Goal: Information Seeking & Learning: Learn about a topic

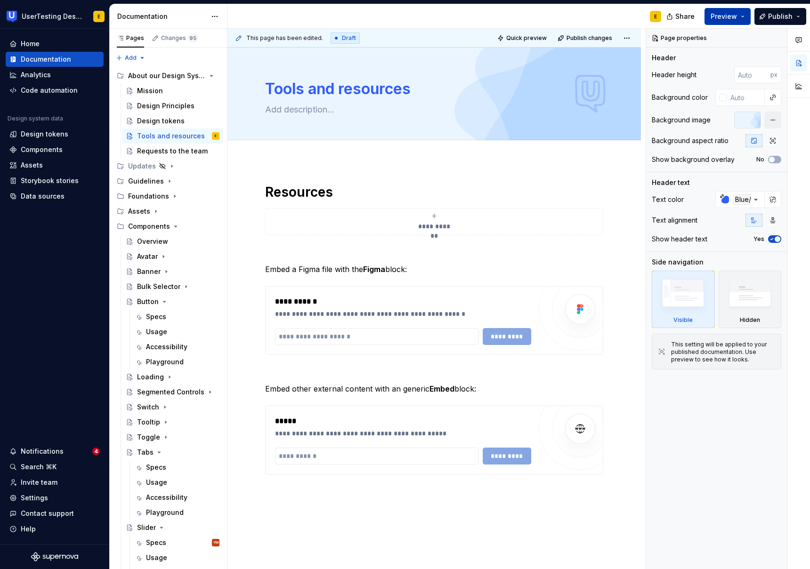
click at [744, 16] on button "Preview" at bounding box center [727, 16] width 46 height 17
click at [485, 14] on div "E" at bounding box center [447, 16] width 441 height 24
click at [726, 18] on span "Preview" at bounding box center [723, 16] width 26 height 9
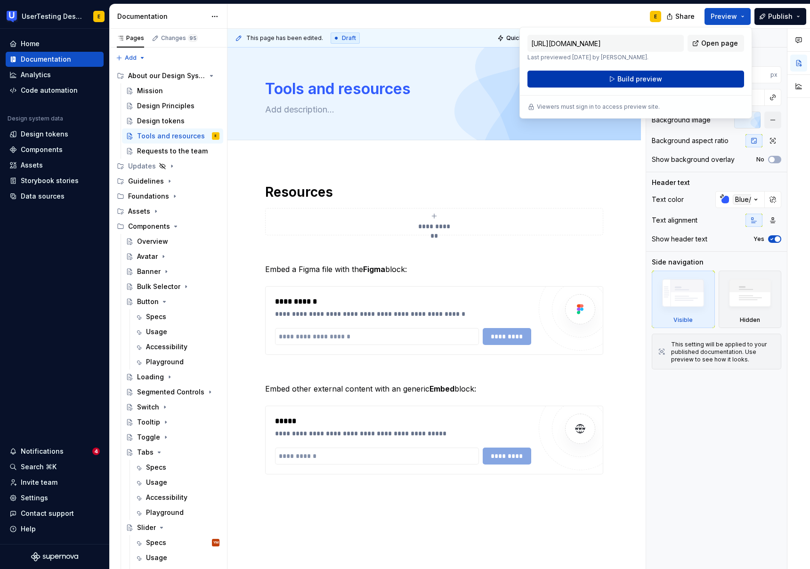
click at [671, 81] on button "Build preview" at bounding box center [635, 79] width 217 height 17
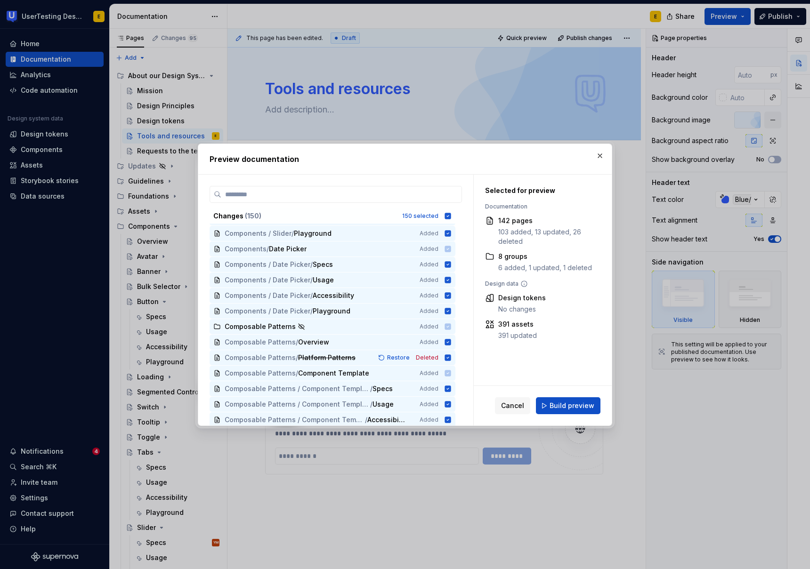
scroll to position [2130, 0]
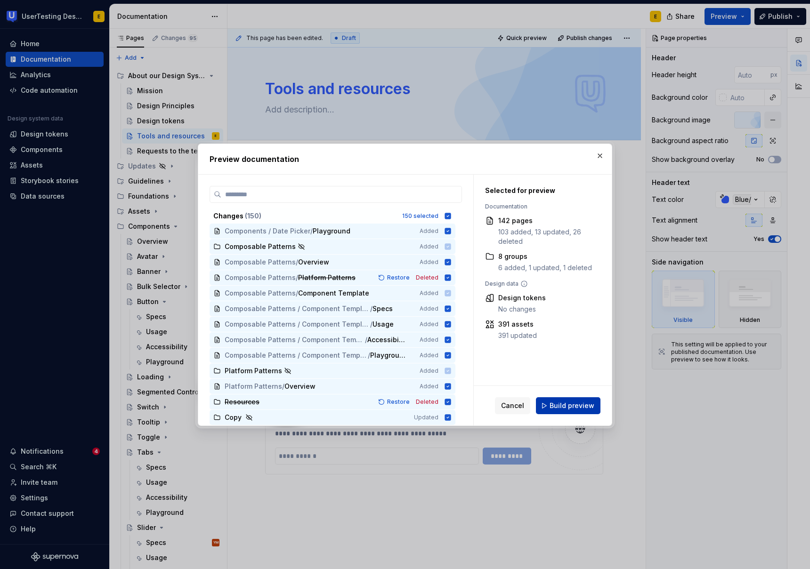
click at [588, 403] on span "Build preview" at bounding box center [571, 405] width 45 height 9
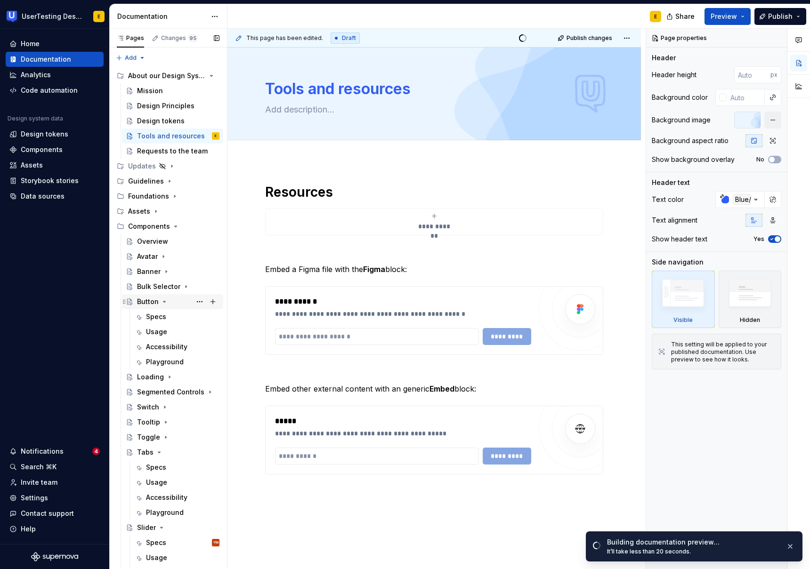
click at [163, 301] on icon "Page tree" at bounding box center [164, 301] width 2 height 1
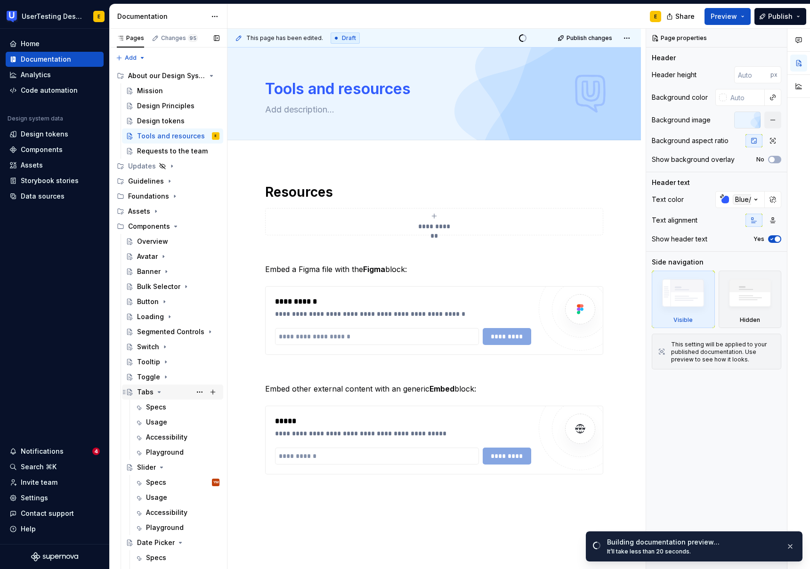
click at [158, 391] on icon "Page tree" at bounding box center [159, 392] width 8 height 8
click at [159, 407] on icon "Page tree" at bounding box center [162, 407] width 8 height 8
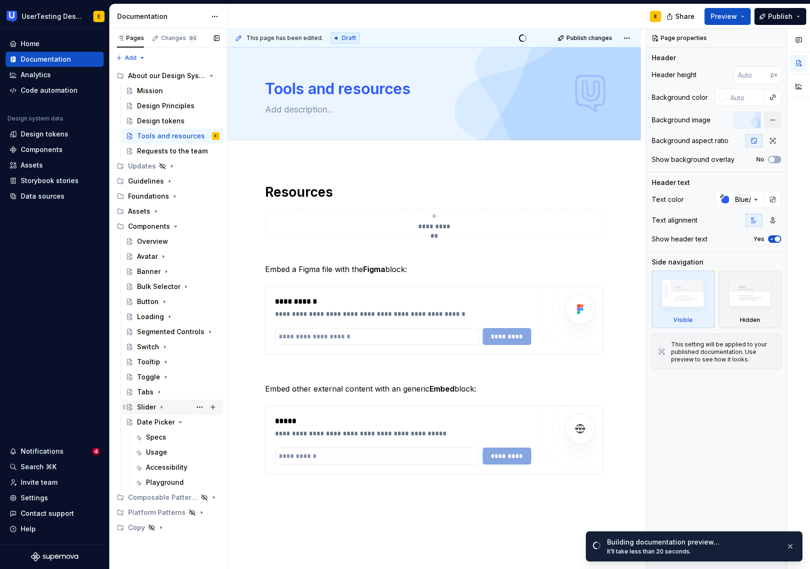
click at [140, 407] on div "Slider" at bounding box center [146, 406] width 19 height 9
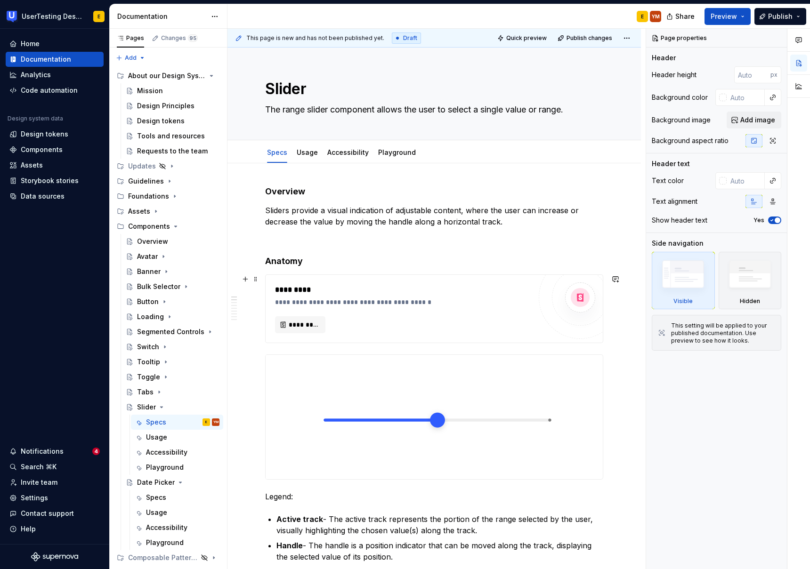
click at [373, 299] on div "**********" at bounding box center [405, 301] width 261 height 9
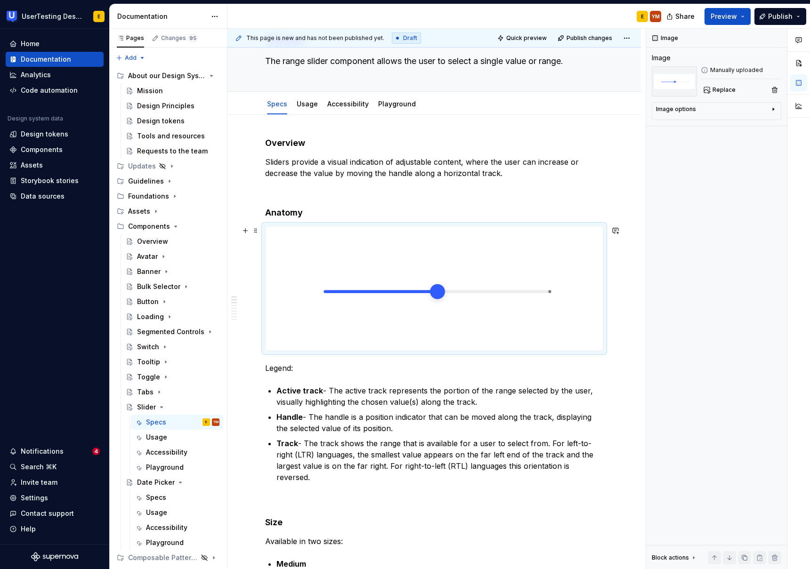
scroll to position [52, 0]
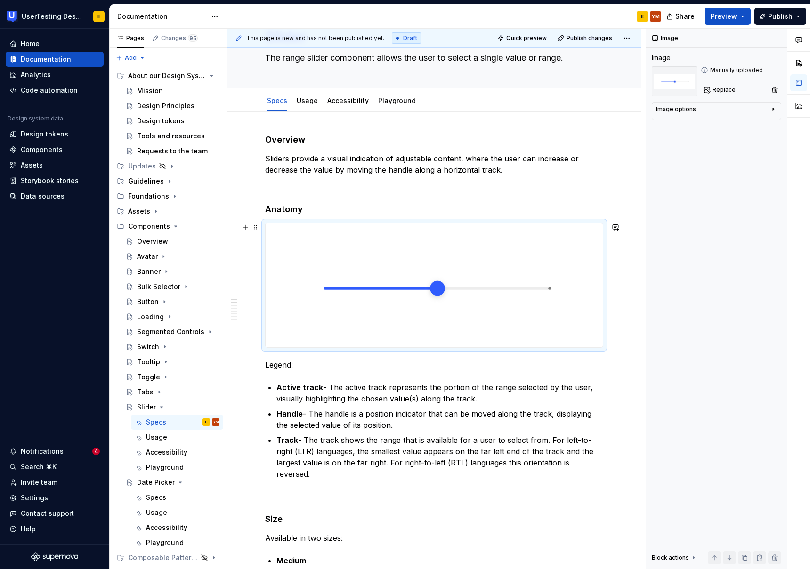
click at [437, 289] on img at bounding box center [432, 285] width 335 height 124
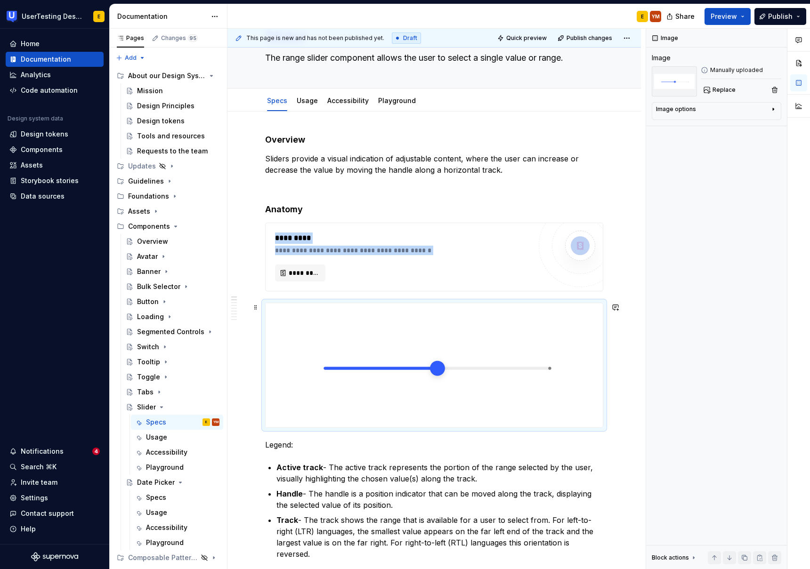
scroll to position [55, 0]
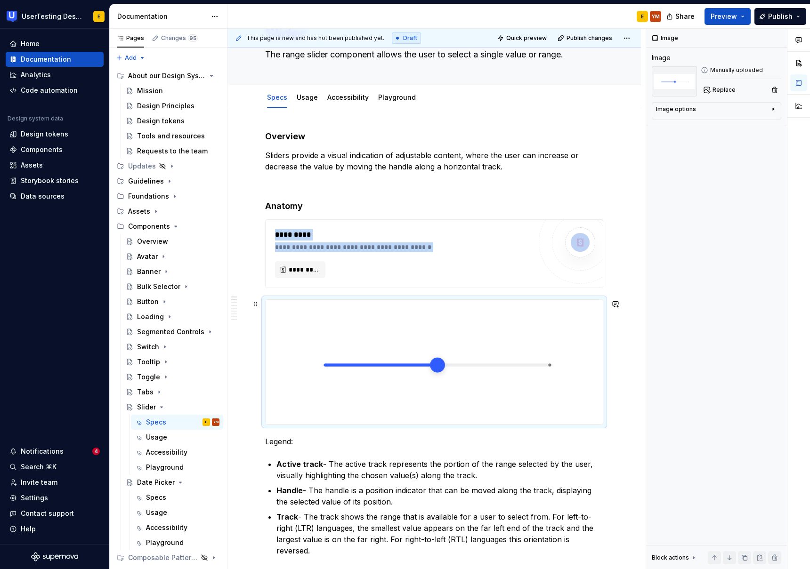
click at [416, 348] on img at bounding box center [432, 362] width 335 height 124
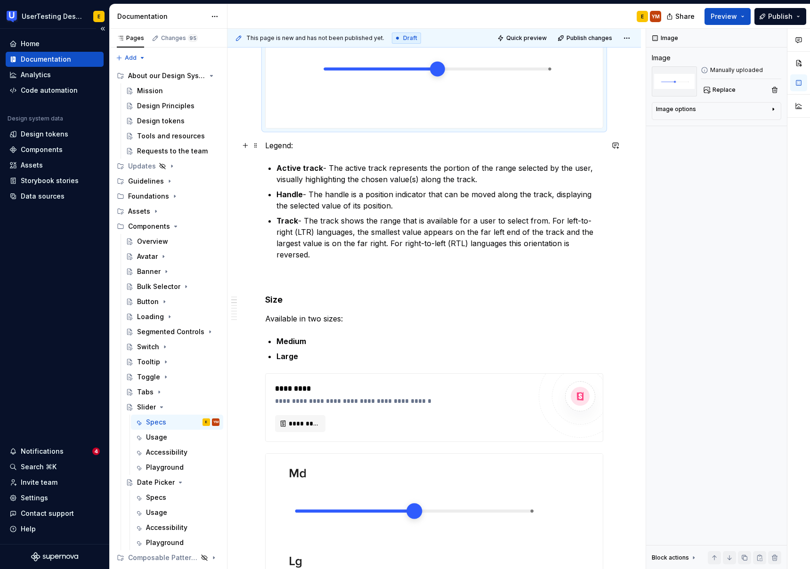
scroll to position [0, 0]
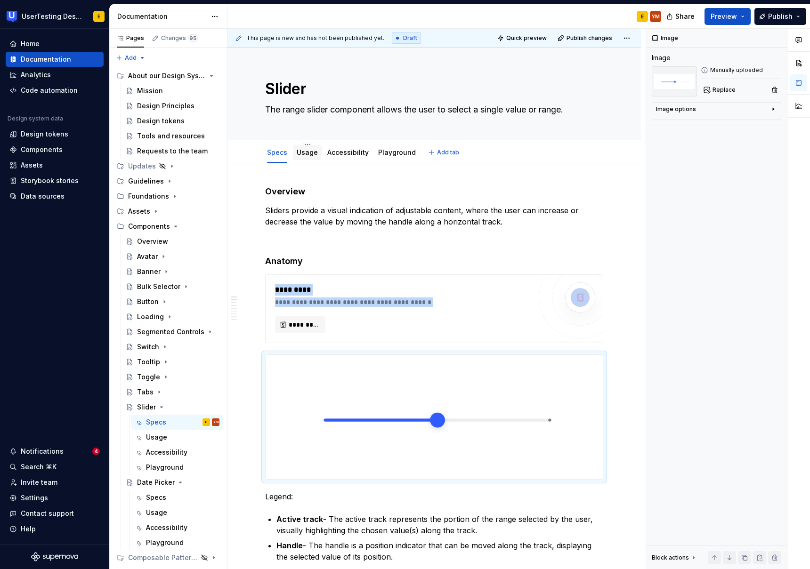
click at [306, 153] on link "Usage" at bounding box center [307, 152] width 21 height 8
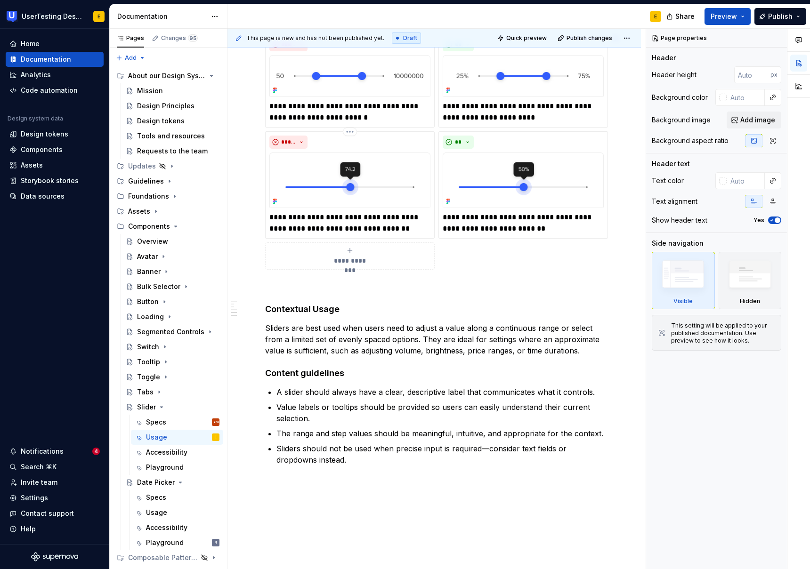
scroll to position [351, 0]
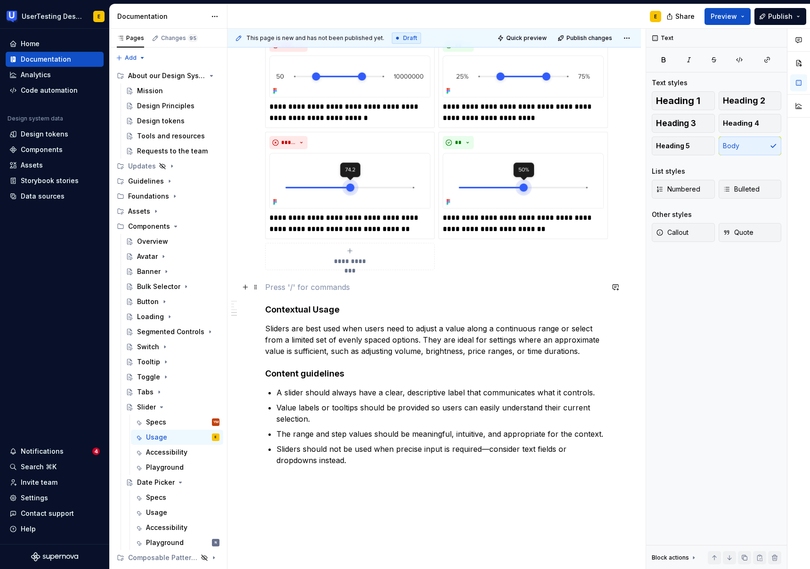
click at [274, 287] on p at bounding box center [434, 286] width 338 height 11
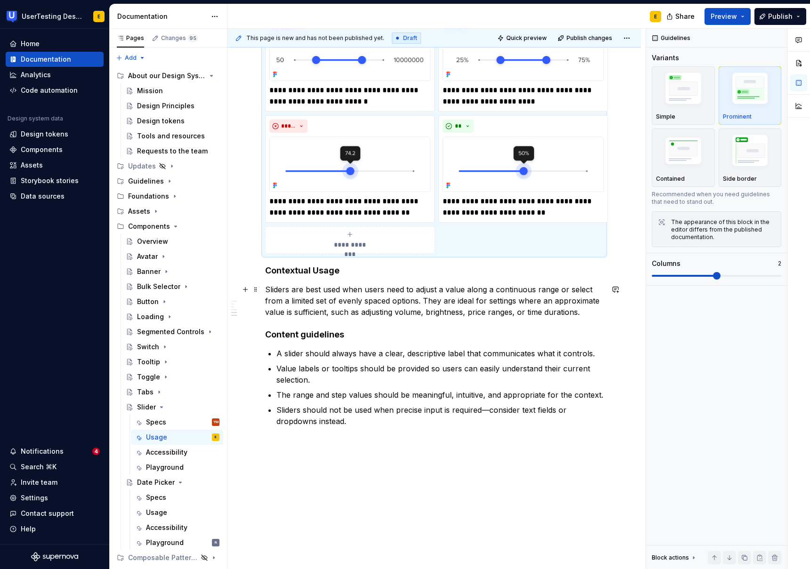
scroll to position [407, 0]
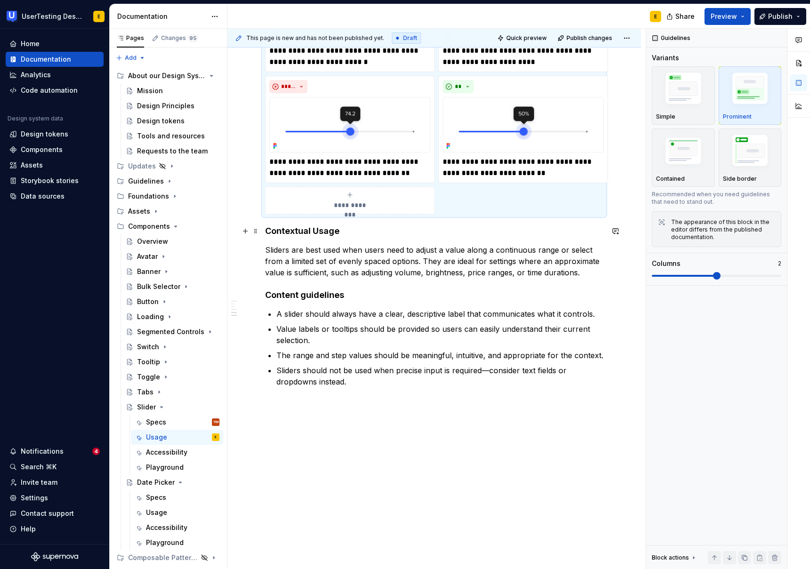
click at [262, 232] on div "**********" at bounding box center [433, 162] width 413 height 813
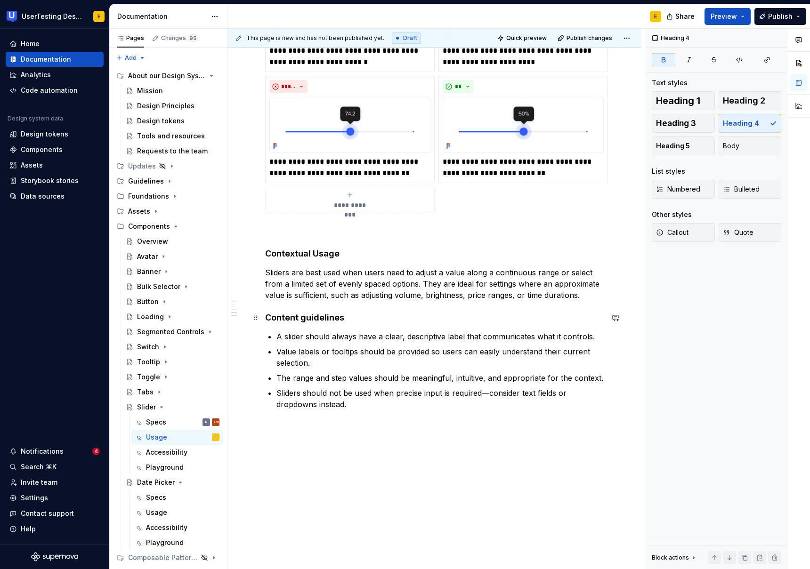
click at [263, 317] on div "**********" at bounding box center [433, 174] width 413 height 836
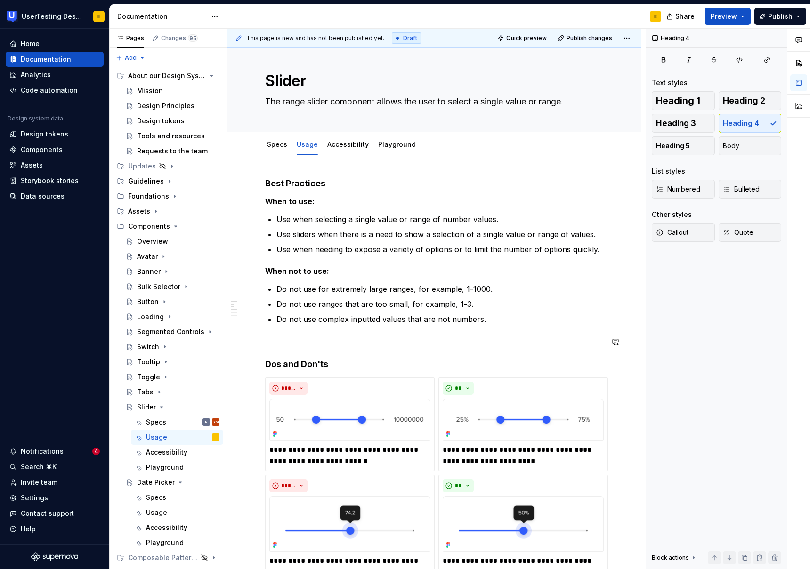
scroll to position [0, 0]
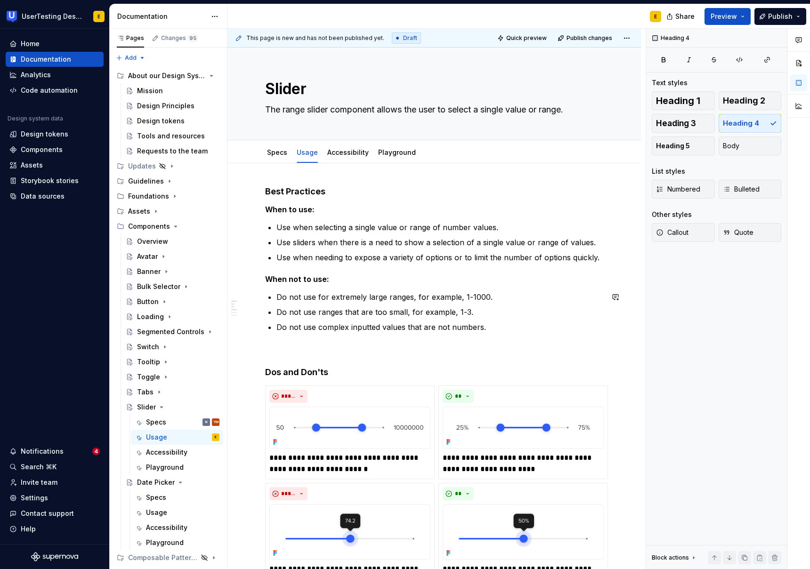
click at [281, 339] on div "**********" at bounding box center [434, 501] width 338 height 631
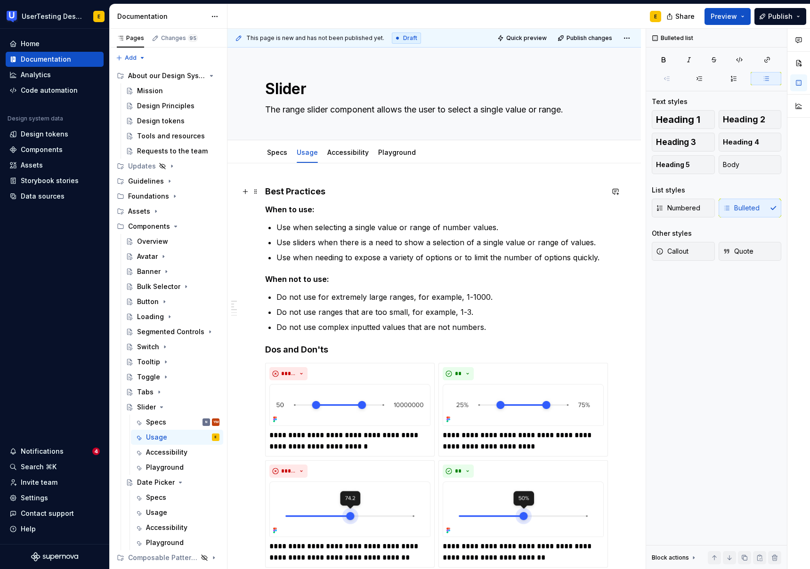
click at [264, 192] on div "**********" at bounding box center [433, 569] width 413 height 813
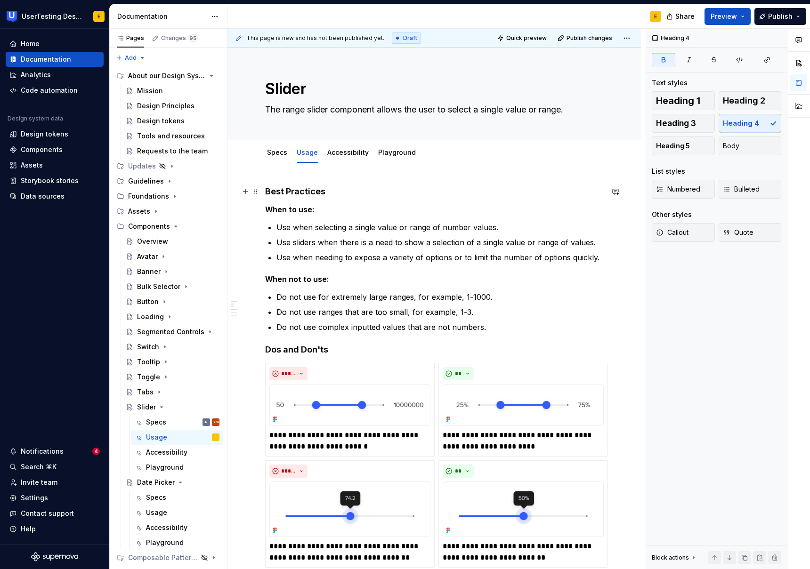
click at [284, 190] on strong "Best Practices" at bounding box center [295, 191] width 60 height 10
drag, startPoint x: 275, startPoint y: 190, endPoint x: 307, endPoint y: 190, distance: 32.0
click at [307, 190] on strong "Best Practices" at bounding box center [295, 191] width 60 height 10
drag, startPoint x: 281, startPoint y: 350, endPoint x: 308, endPoint y: 351, distance: 26.8
click at [308, 351] on strong "Dos and Don'ts" at bounding box center [296, 350] width 63 height 10
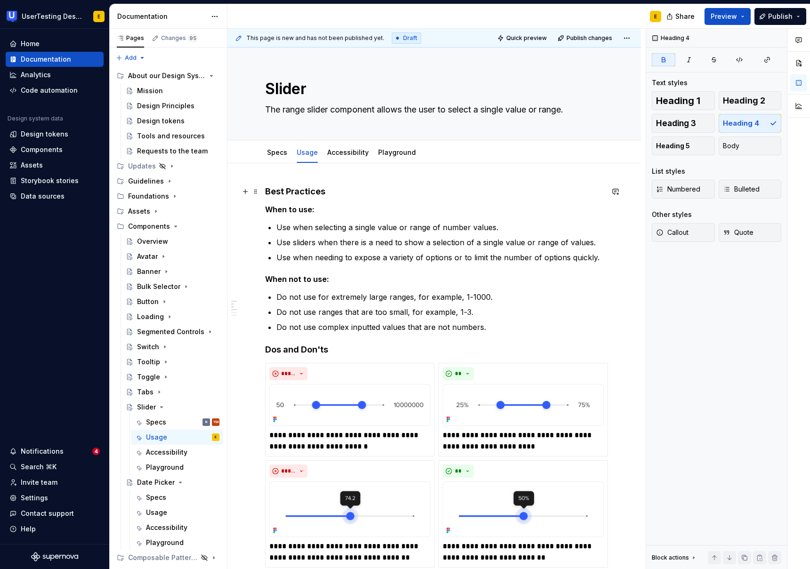
click at [266, 191] on strong "Best Practices" at bounding box center [295, 191] width 60 height 10
click at [265, 348] on strong "Dos and Don'ts" at bounding box center [296, 350] width 63 height 10
click at [275, 156] on link "Specs" at bounding box center [277, 152] width 20 height 8
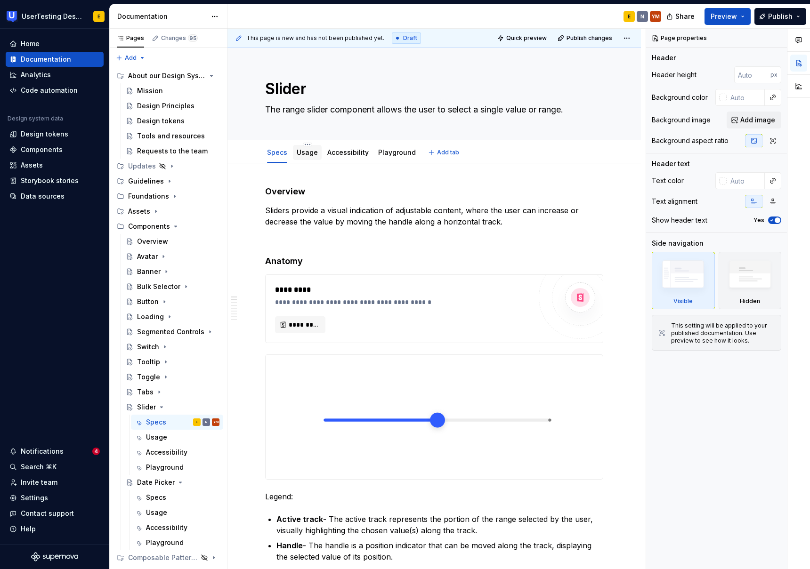
click at [310, 153] on link "Usage" at bounding box center [307, 152] width 21 height 8
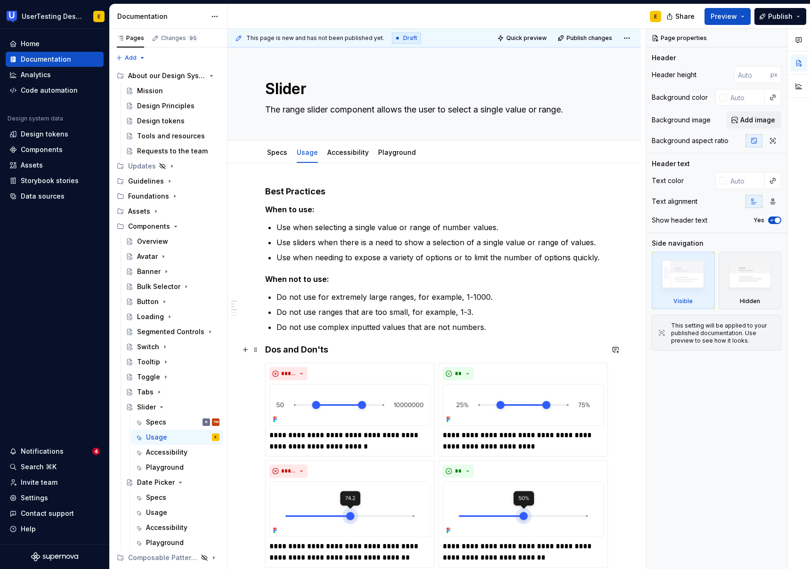
click at [265, 347] on strong "Dos and Don'ts" at bounding box center [296, 350] width 63 height 10
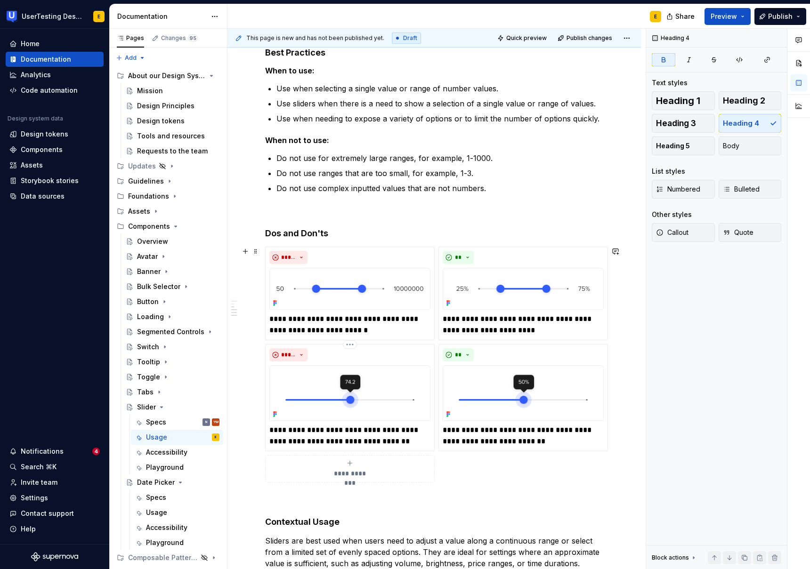
scroll to position [287, 0]
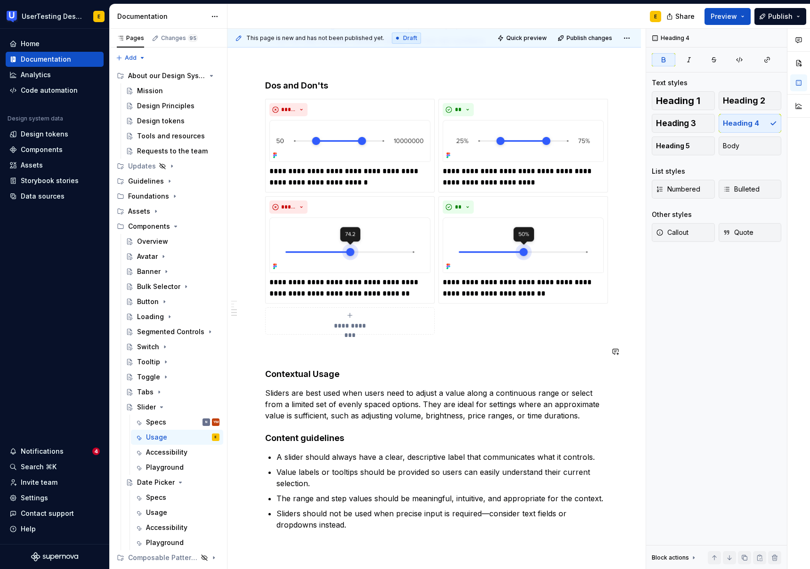
click at [268, 347] on p at bounding box center [434, 351] width 338 height 11
click at [265, 438] on h4 "Content guidelines" at bounding box center [434, 438] width 338 height 11
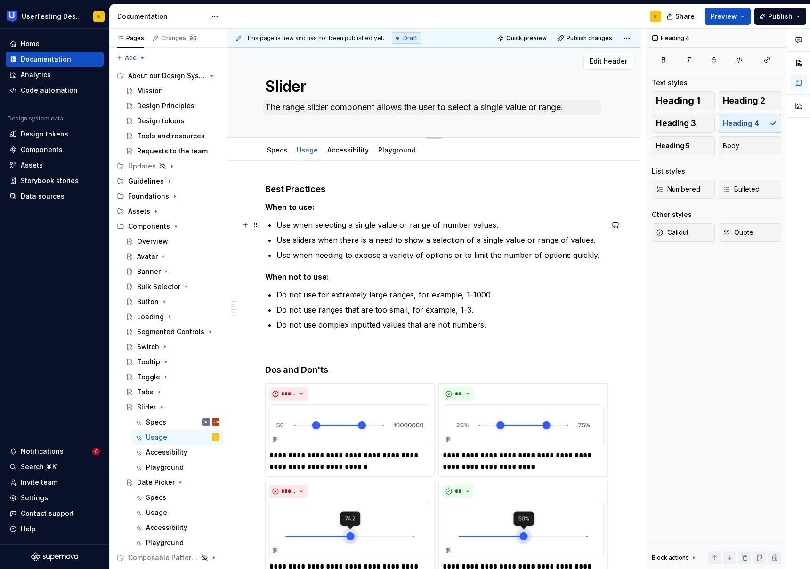
scroll to position [0, 0]
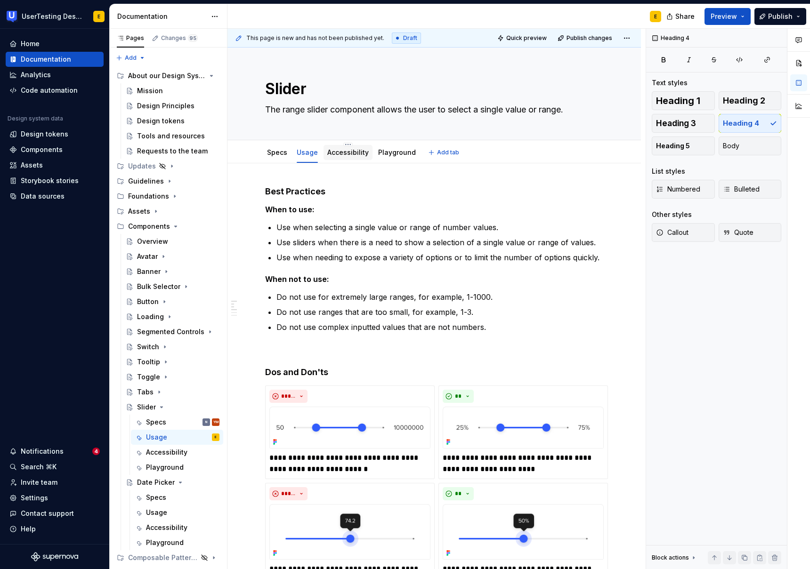
click at [348, 148] on link "Accessibility" at bounding box center [347, 152] width 41 height 8
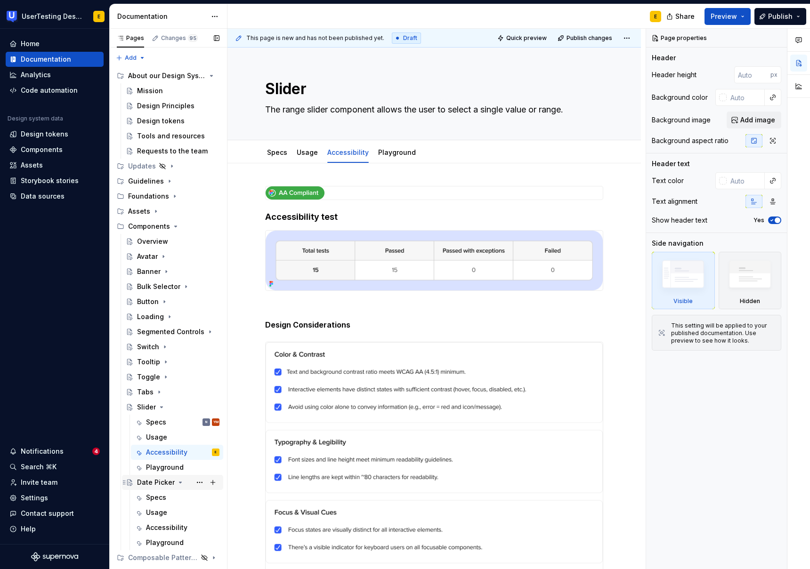
click at [155, 484] on div "Date Picker" at bounding box center [156, 482] width 38 height 9
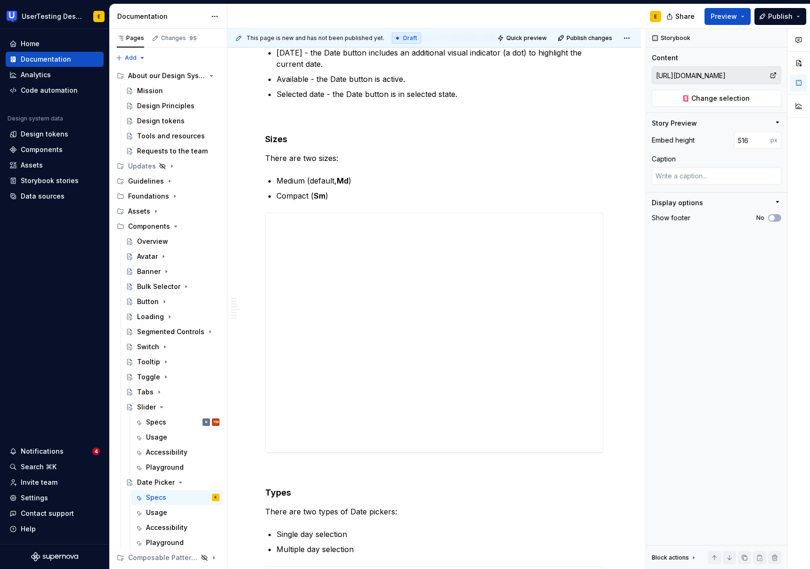
scroll to position [791, 0]
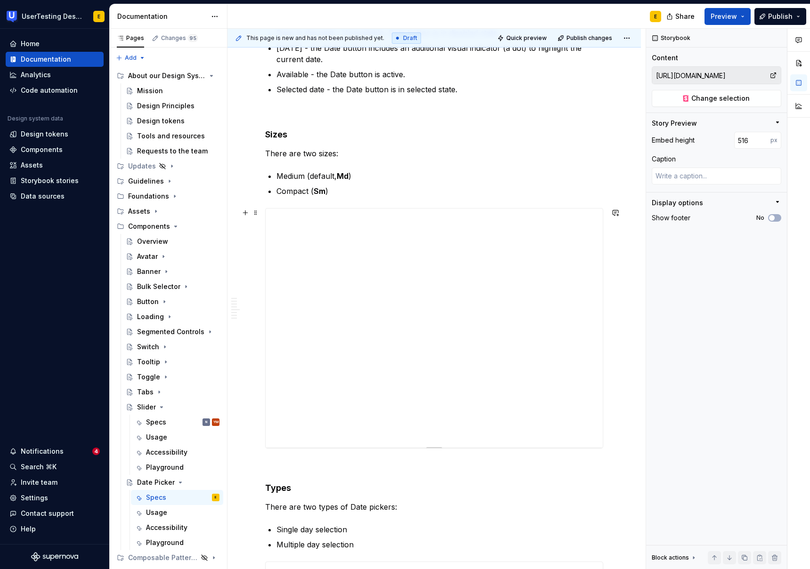
type textarea "*"
type input "[URL][DOMAIN_NAME]"
type input "508"
click at [371, 181] on p "Medium (default, Md )" at bounding box center [439, 175] width 327 height 11
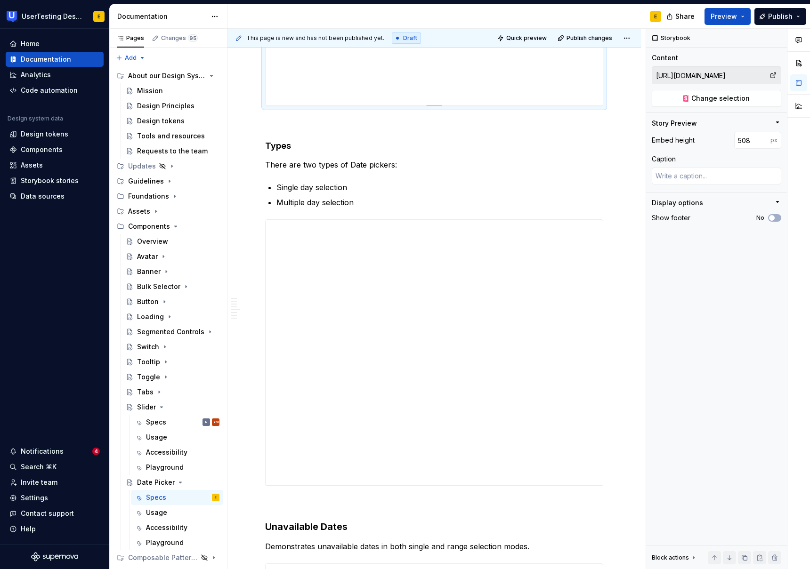
scroll to position [1138, 0]
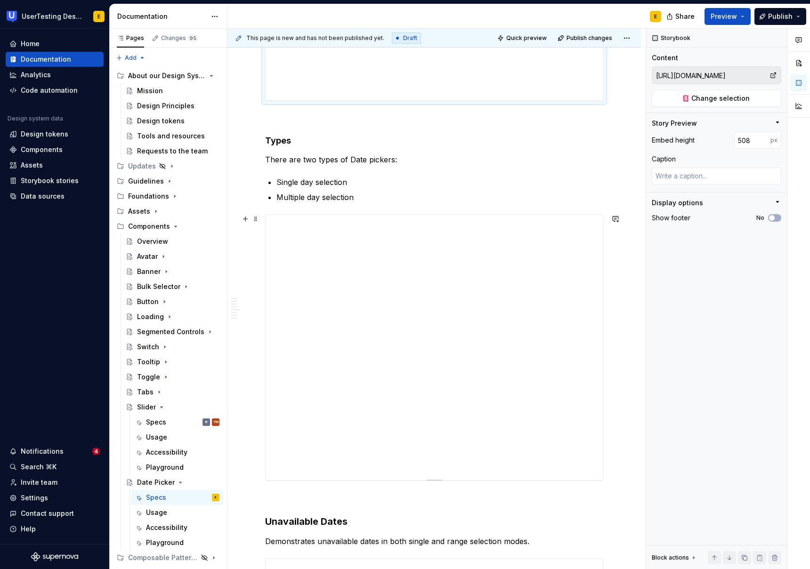
type textarea "*"
type input "[URL][DOMAIN_NAME]"
type input "564"
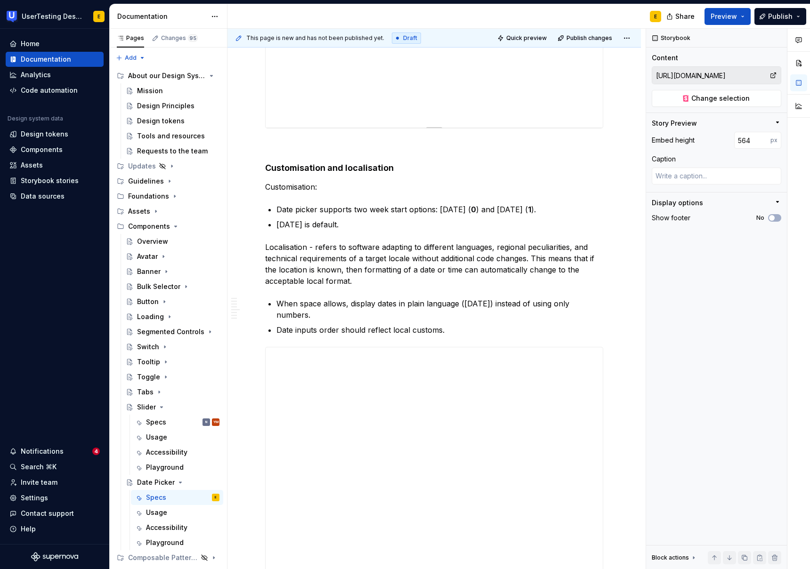
scroll to position [1814, 0]
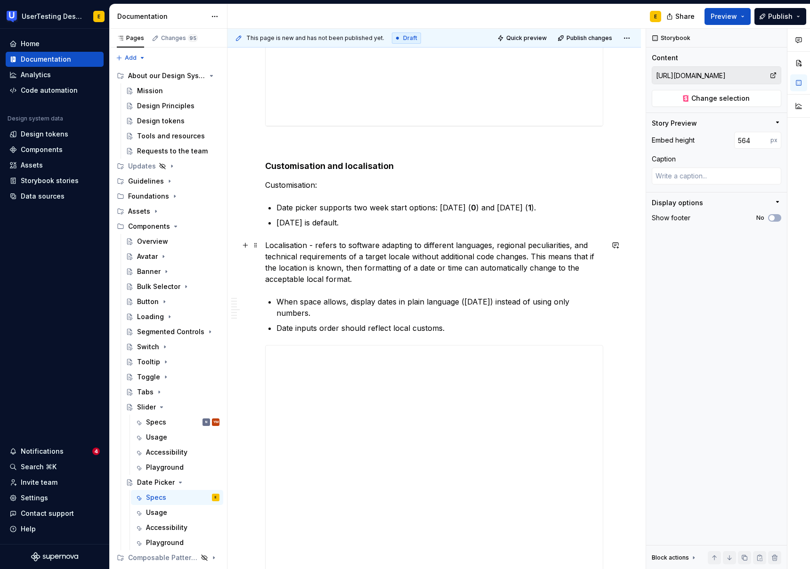
drag, startPoint x: 315, startPoint y: 245, endPoint x: 314, endPoint y: 252, distance: 6.7
click at [315, 245] on p "Localisation - refers to software adapting to different languages, regional pec…" at bounding box center [434, 262] width 338 height 45
click at [313, 245] on p "Localisation - refers to software adapting to different languages, regional pec…" at bounding box center [434, 262] width 338 height 45
click at [309, 248] on p "Localisation - refers to software adapting to different languages, regional pec…" at bounding box center [434, 262] width 338 height 45
click at [287, 247] on p "Localisation - refers to software adapting to different languages, regional pec…" at bounding box center [434, 262] width 338 height 45
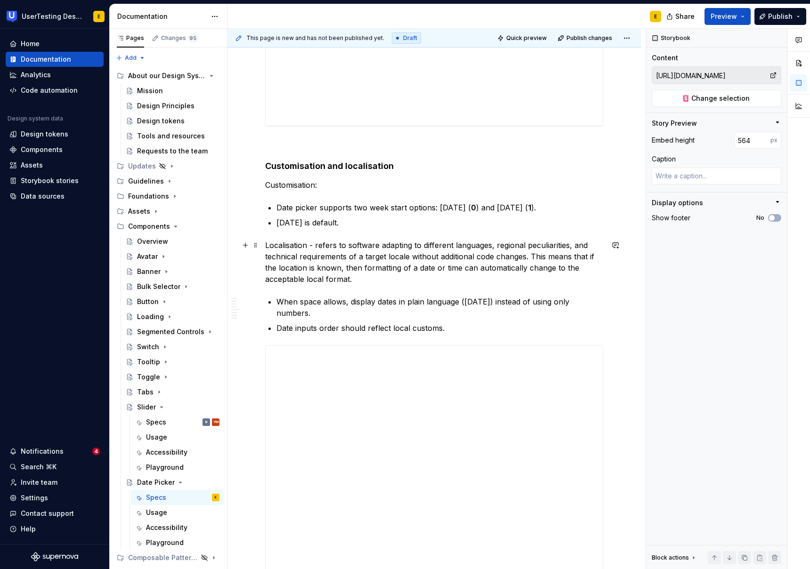
click at [287, 247] on p "Localisation - refers to software adapting to different languages, regional pec…" at bounding box center [434, 262] width 338 height 45
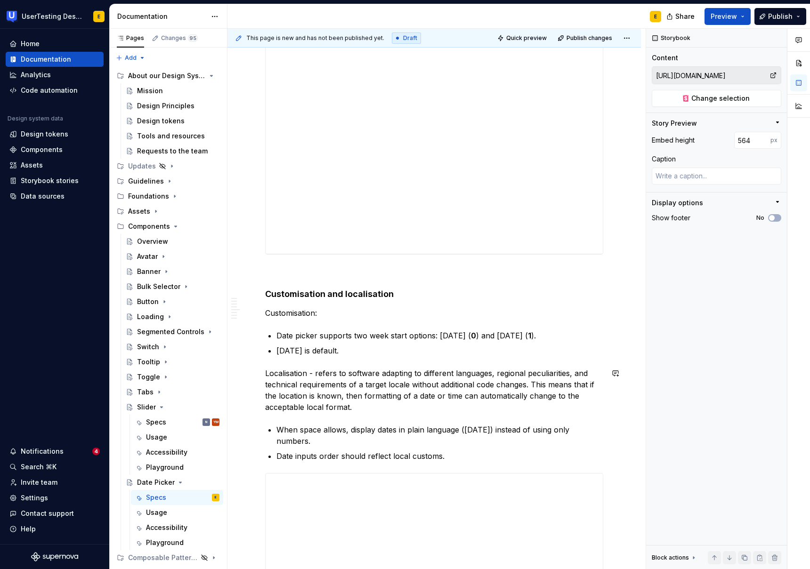
scroll to position [1671, 0]
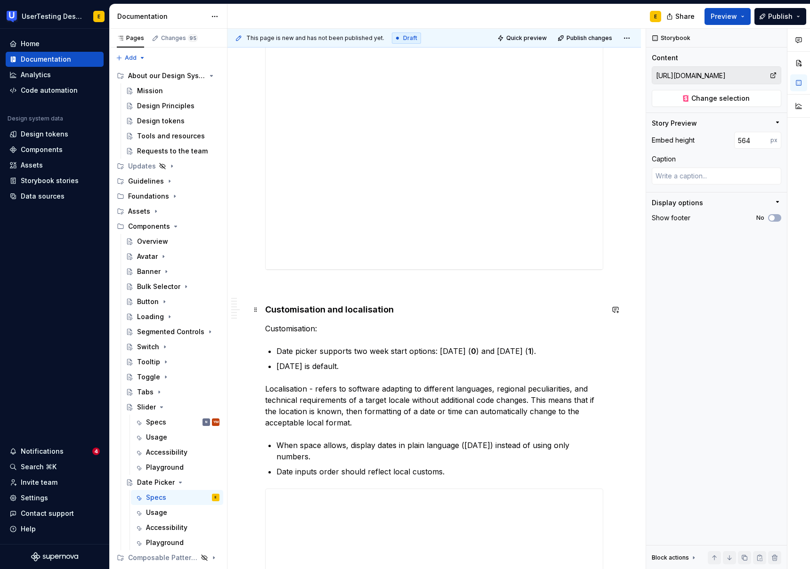
click at [321, 304] on h4 "Customisation and localisation" at bounding box center [434, 309] width 338 height 11
click at [313, 327] on p "Customisation:" at bounding box center [434, 328] width 338 height 11
click at [321, 330] on p "Customisation:" at bounding box center [434, 328] width 338 height 11
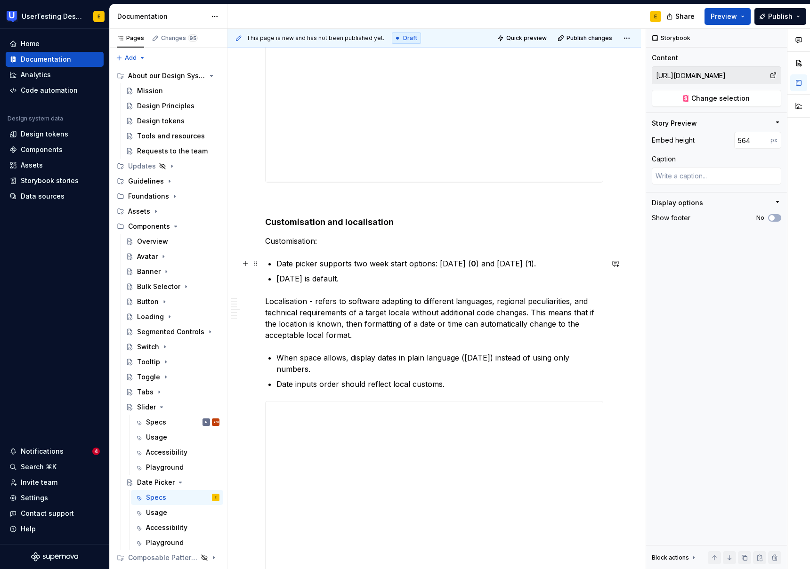
scroll to position [1758, 0]
click at [292, 307] on p "Localisation - refers to software adapting to different languages, regional pec…" at bounding box center [434, 318] width 338 height 45
click at [280, 304] on p "Localisation - refers to software adapting to different languages, regional pec…" at bounding box center [434, 318] width 338 height 45
click at [312, 332] on p "Localisation - refers to software adapting to different languages, regional pec…" at bounding box center [434, 318] width 338 height 45
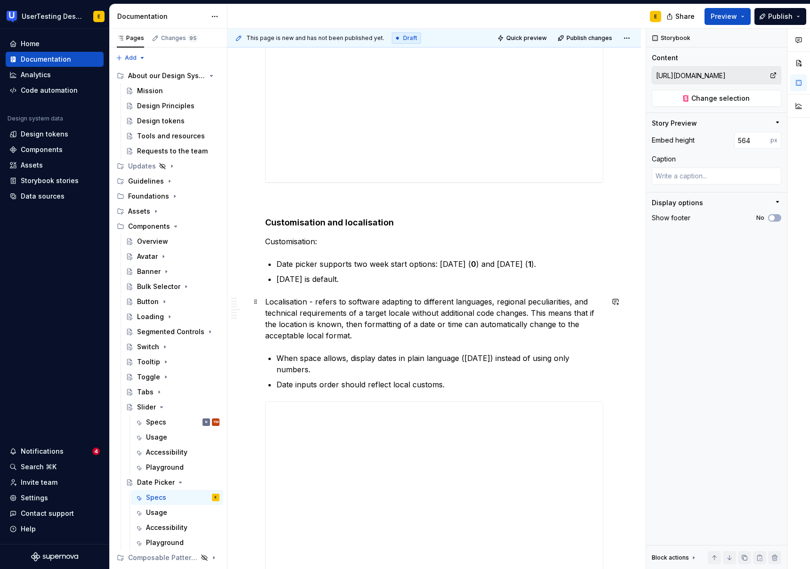
click at [312, 332] on p "Localisation - refers to software adapting to different languages, regional pec…" at bounding box center [434, 318] width 338 height 45
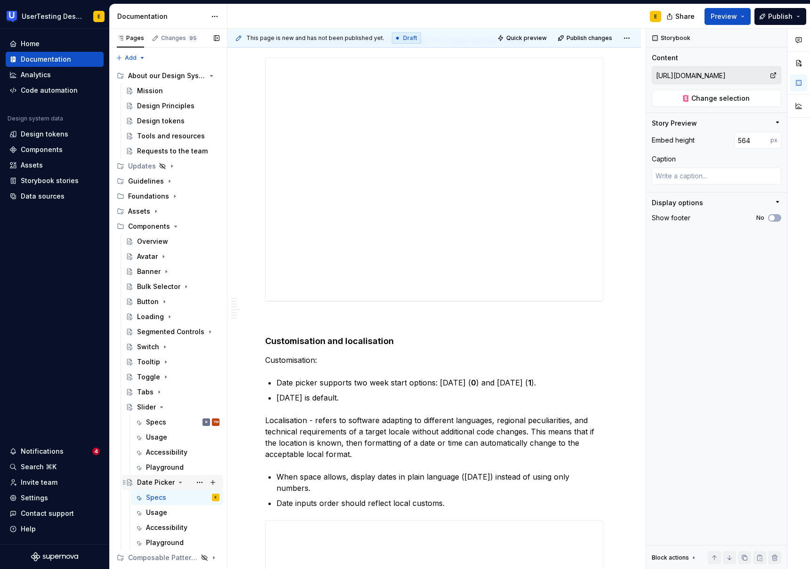
click at [154, 483] on div "Date Picker" at bounding box center [156, 482] width 38 height 9
click at [158, 482] on div "Date Picker" at bounding box center [156, 482] width 38 height 9
click at [170, 467] on div "Playground" at bounding box center [165, 467] width 38 height 9
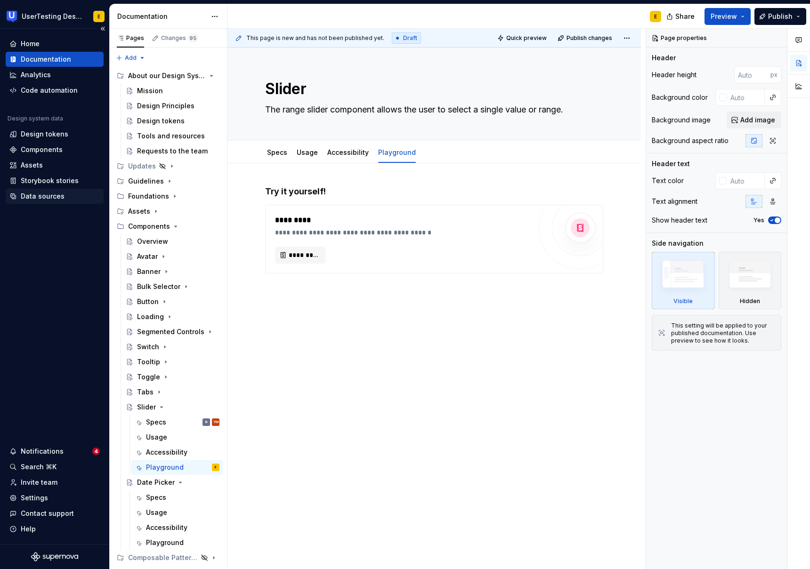
scroll to position [24, 0]
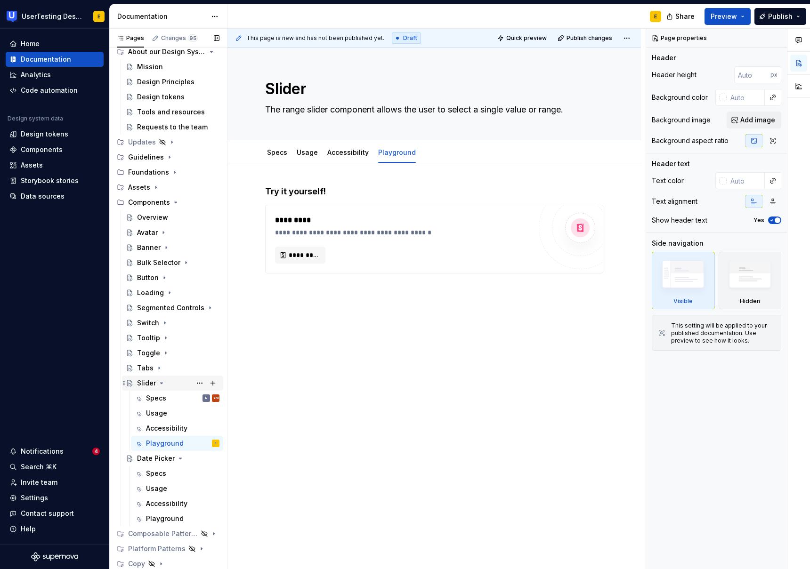
click at [161, 384] on icon "Page tree" at bounding box center [162, 383] width 2 height 1
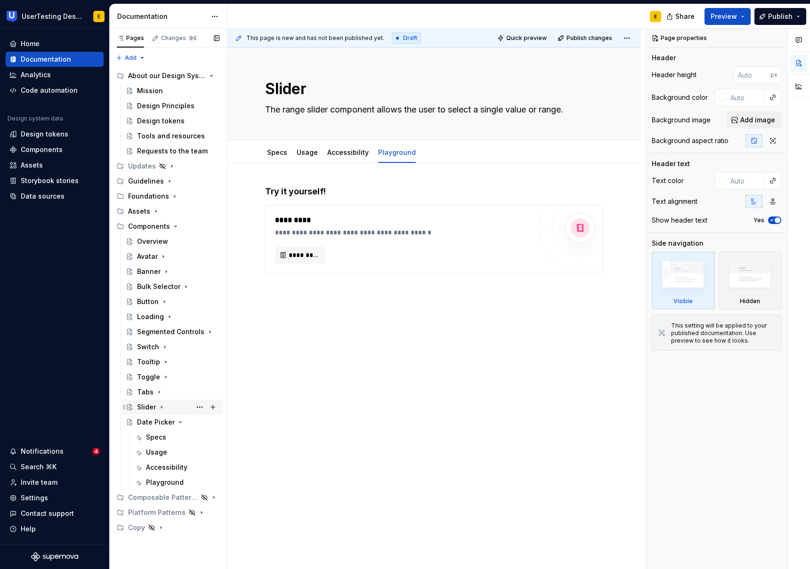
scroll to position [0, 0]
click at [148, 392] on div "Tabs" at bounding box center [145, 391] width 16 height 9
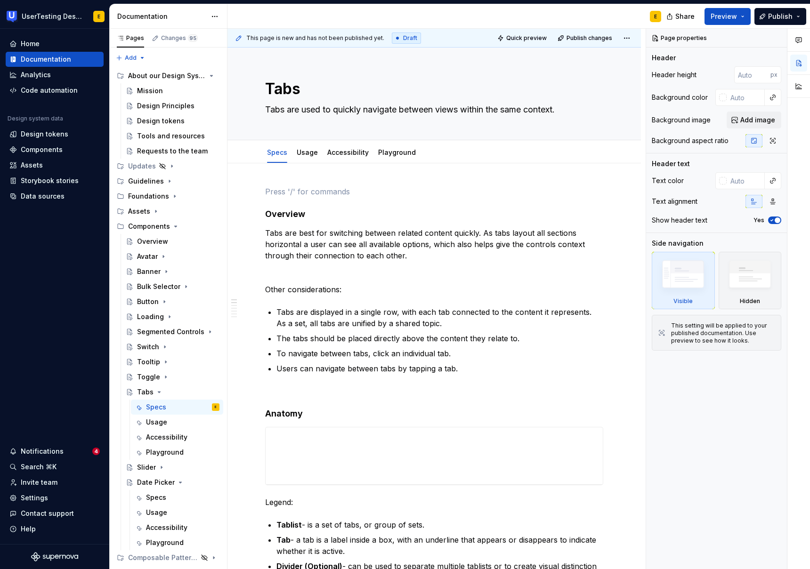
click at [284, 186] on p at bounding box center [434, 191] width 338 height 11
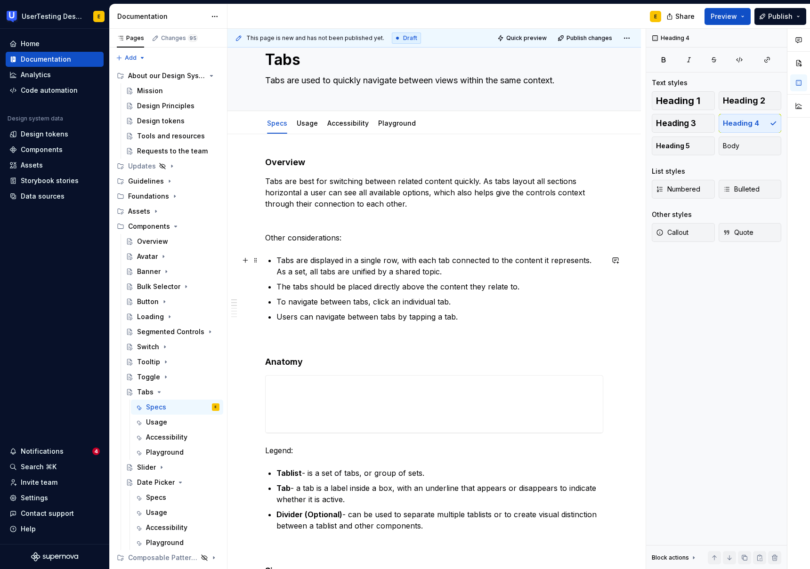
scroll to position [31, 0]
type textarea "*"
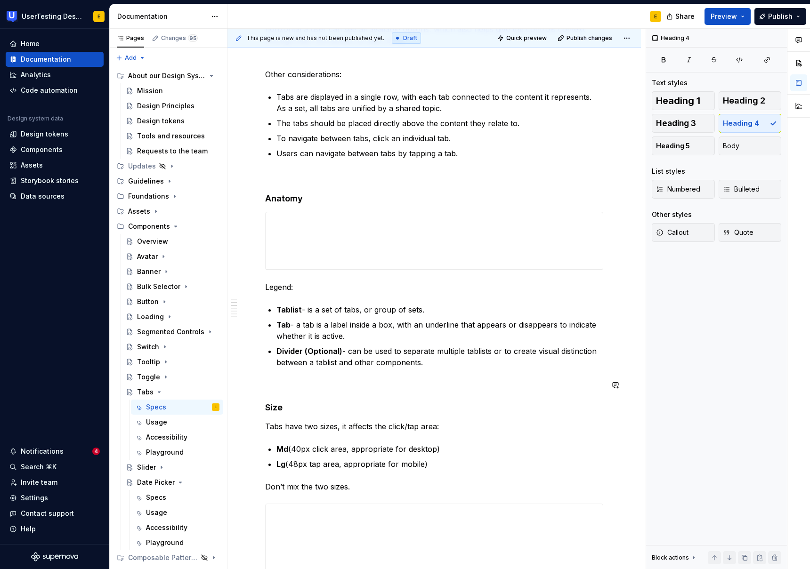
scroll to position [190, 0]
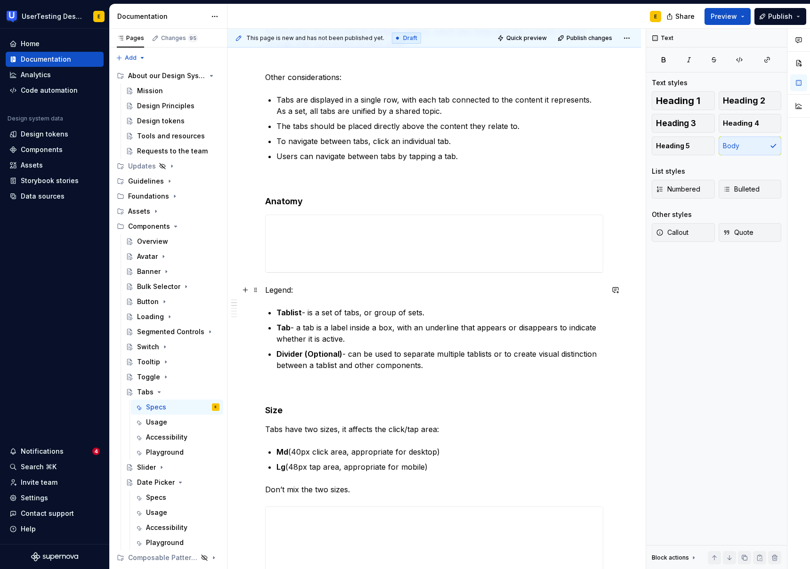
click at [276, 290] on p "Legend:" at bounding box center [434, 289] width 338 height 11
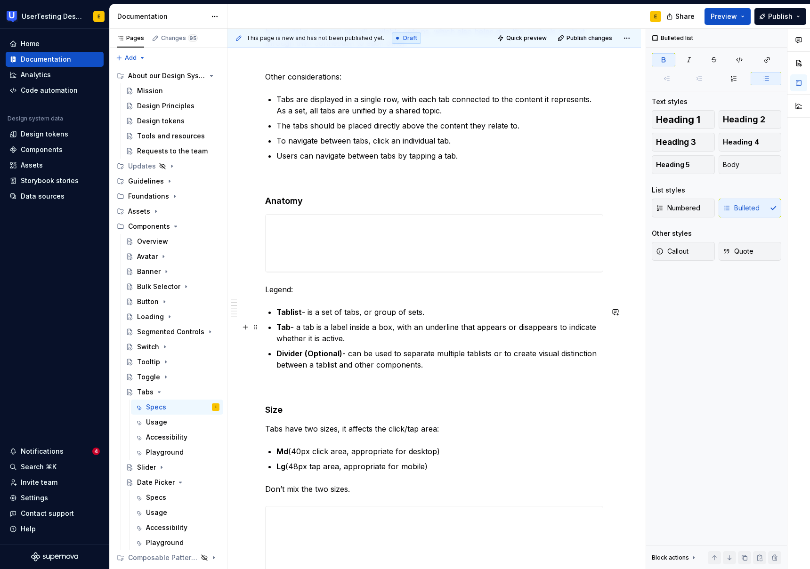
scroll to position [194, 0]
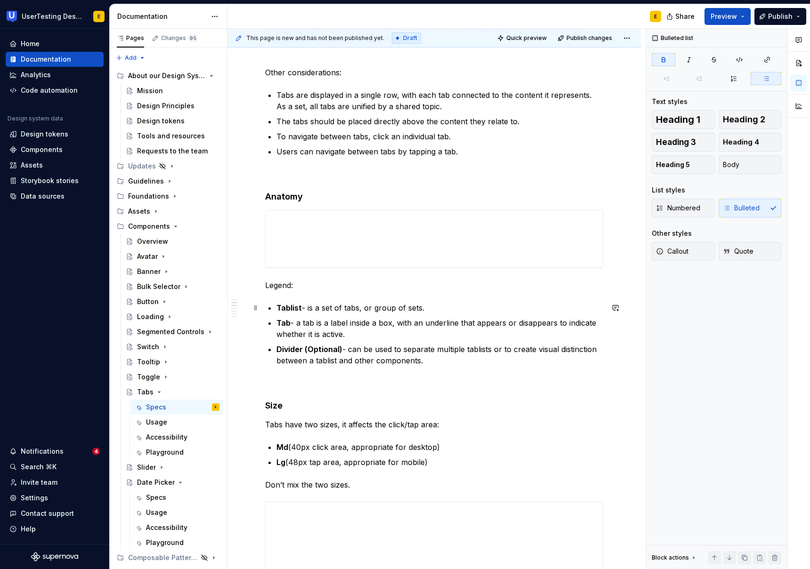
click at [305, 310] on p "Tablist - is a set of tabs, or group of sets." at bounding box center [439, 307] width 327 height 11
click at [296, 325] on p "Tab - a tab is a label inside a box, with an underline that appears or disappea…" at bounding box center [439, 328] width 327 height 23
drag, startPoint x: 315, startPoint y: 324, endPoint x: 291, endPoint y: 324, distance: 24.0
click at [291, 324] on p "Tab - a tab is a label inside a box, with an underline that appears or disappea…" at bounding box center [439, 328] width 327 height 23
click at [346, 350] on p "Divider (Optional) - can be used to separate multiple tablists or to create vis…" at bounding box center [439, 355] width 327 height 23
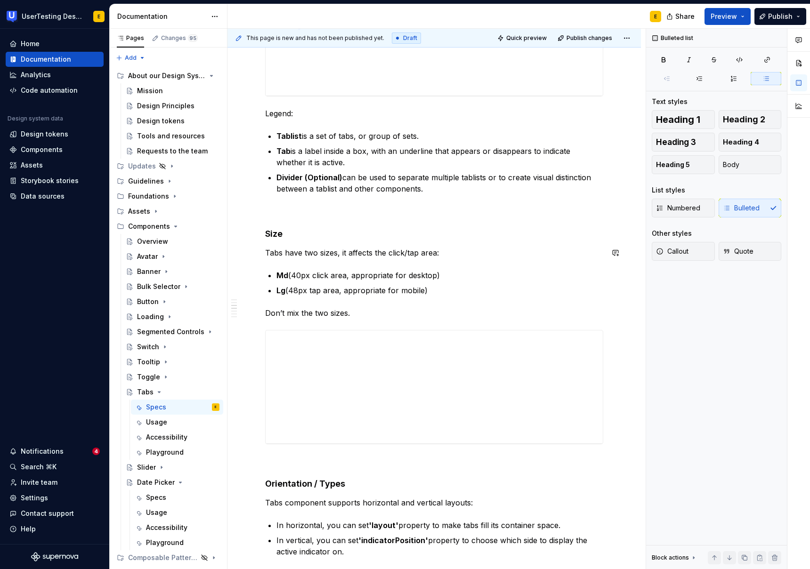
scroll to position [368, 0]
click at [149, 257] on div "Avatar" at bounding box center [147, 256] width 21 height 9
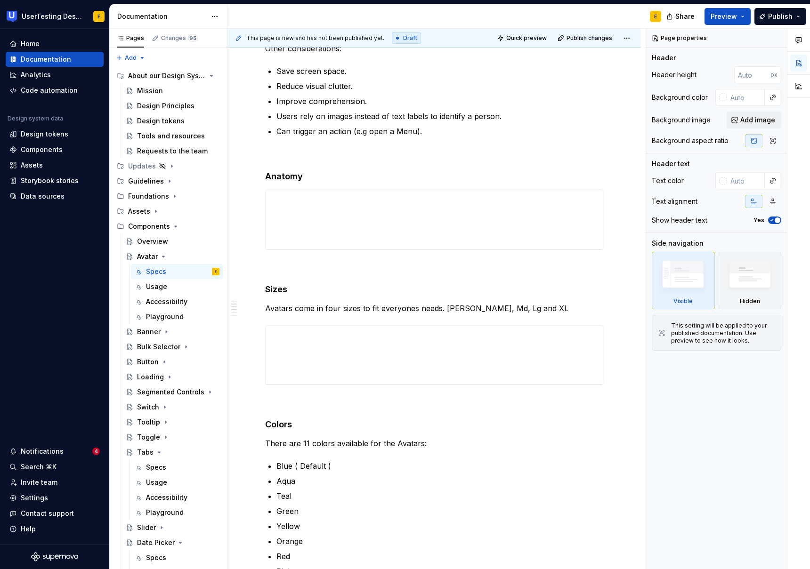
scroll to position [209, 0]
click at [148, 330] on div "Banner" at bounding box center [149, 331] width 24 height 9
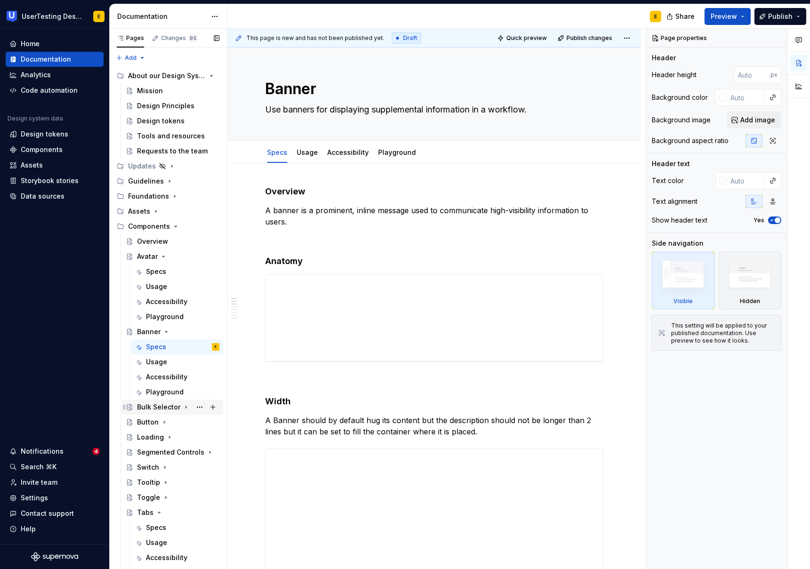
click at [156, 407] on div "Bulk Selector" at bounding box center [158, 406] width 43 height 9
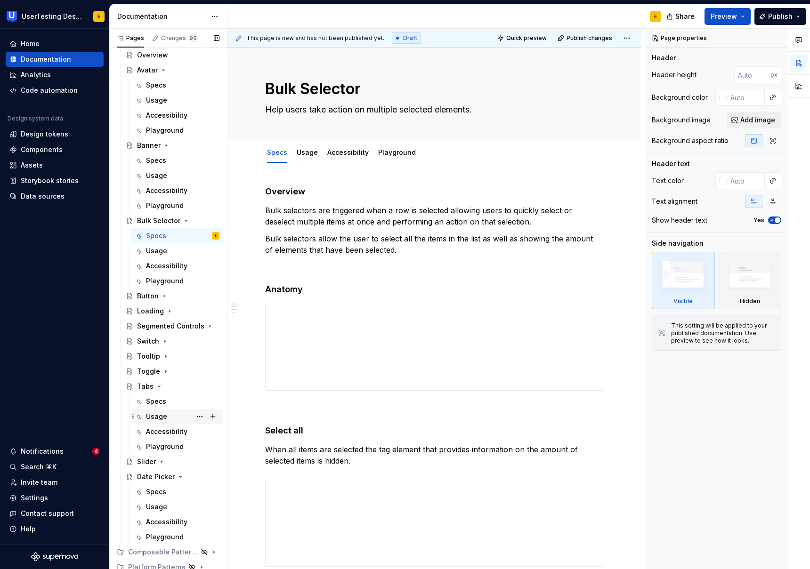
scroll to position [187, 0]
click at [144, 387] on div "Tabs" at bounding box center [145, 385] width 16 height 9
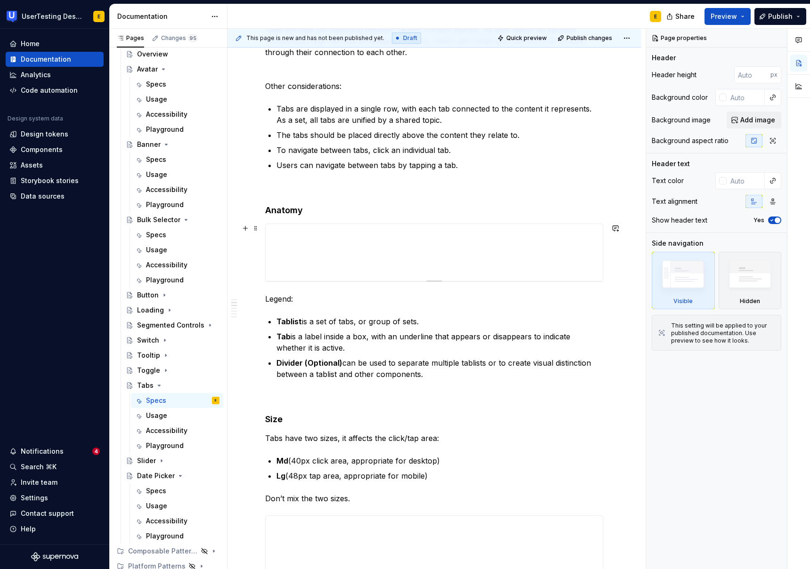
scroll to position [183, 0]
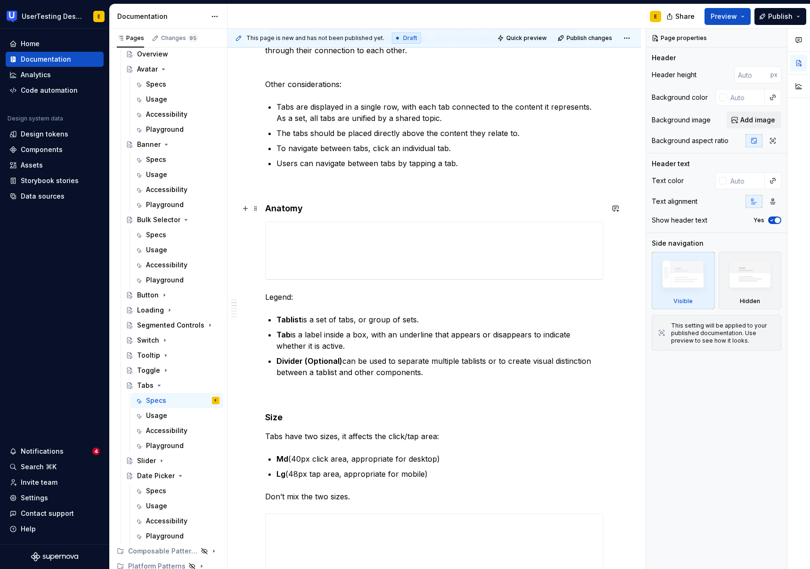
click at [283, 204] on h4 "Anatomy" at bounding box center [434, 208] width 338 height 11
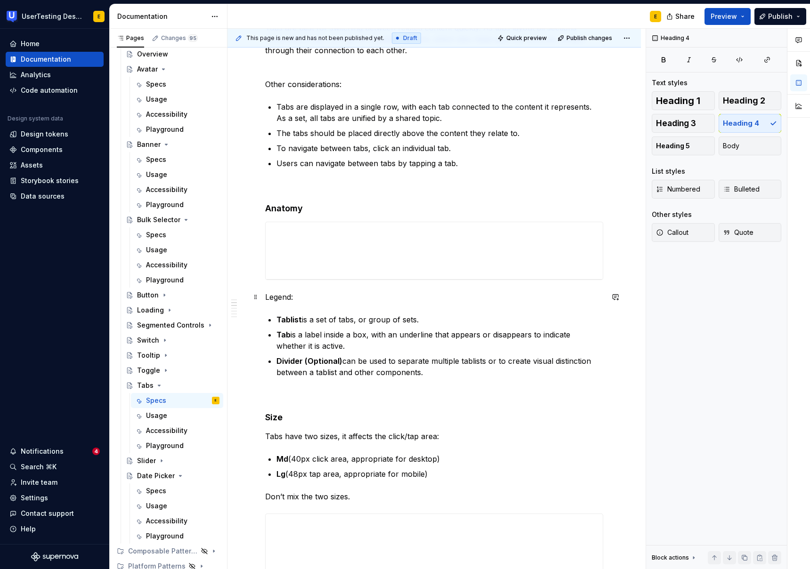
click at [281, 301] on p "Legend:" at bounding box center [434, 296] width 338 height 11
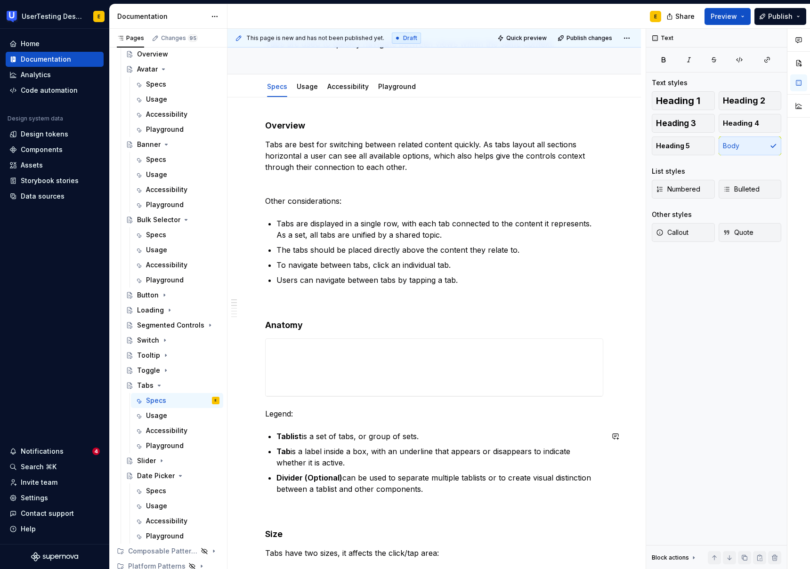
scroll to position [0, 0]
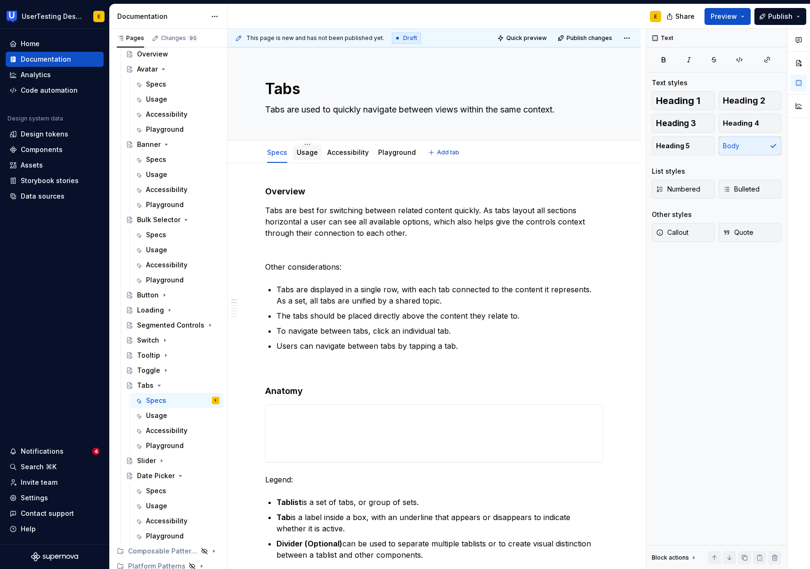
click at [306, 148] on link "Usage" at bounding box center [307, 152] width 21 height 8
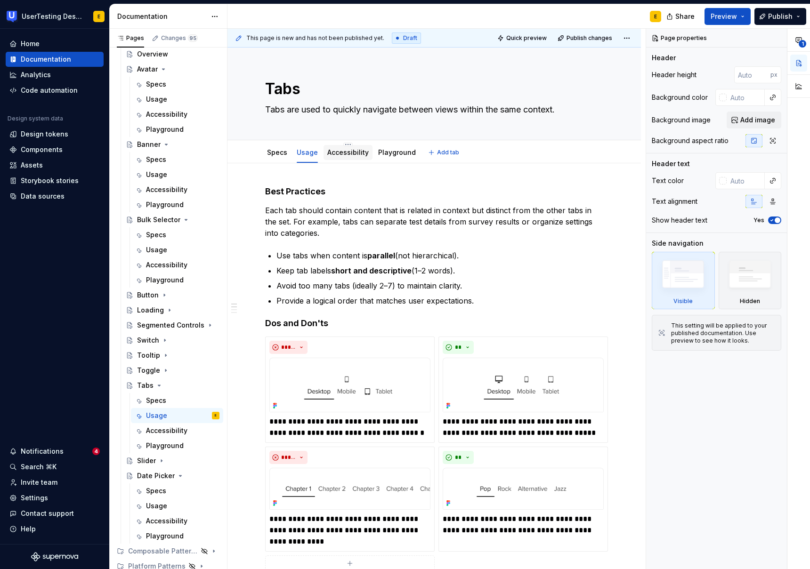
click at [353, 153] on link "Accessibility" at bounding box center [347, 152] width 41 height 8
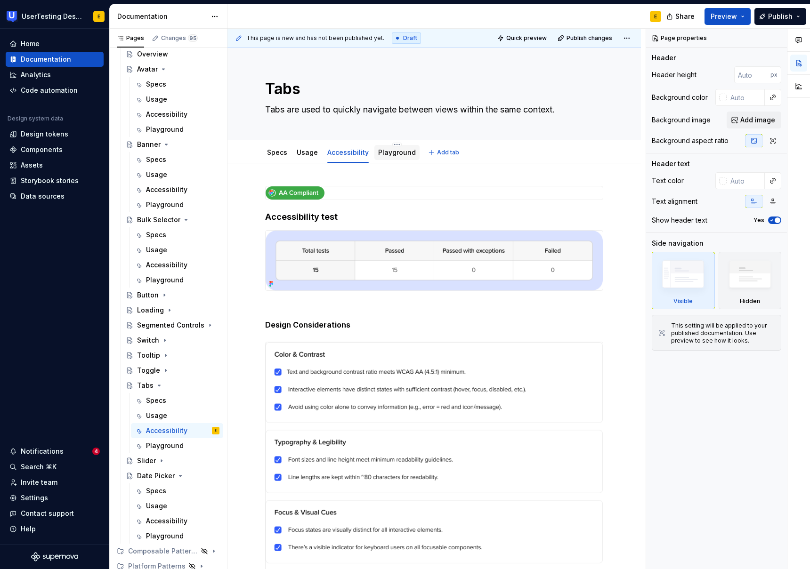
click at [400, 152] on link "Playground" at bounding box center [397, 152] width 38 height 8
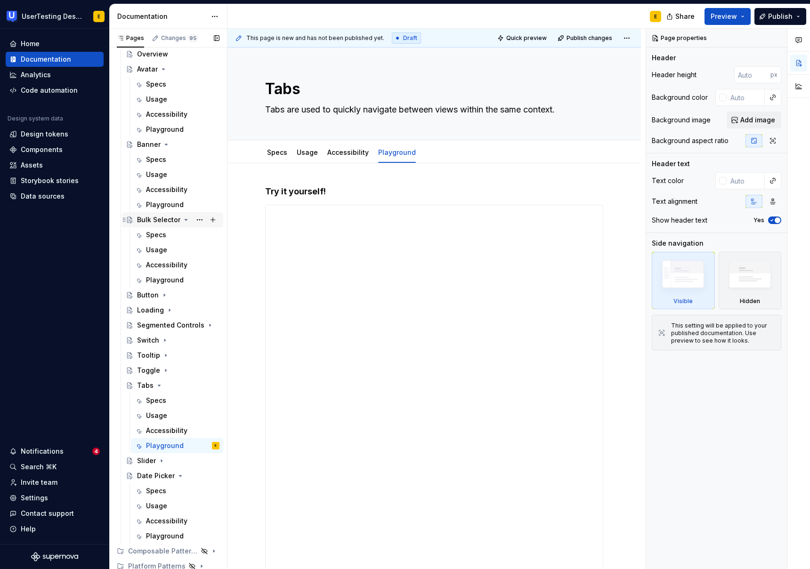
click at [158, 218] on div "Bulk Selector" at bounding box center [158, 219] width 43 height 9
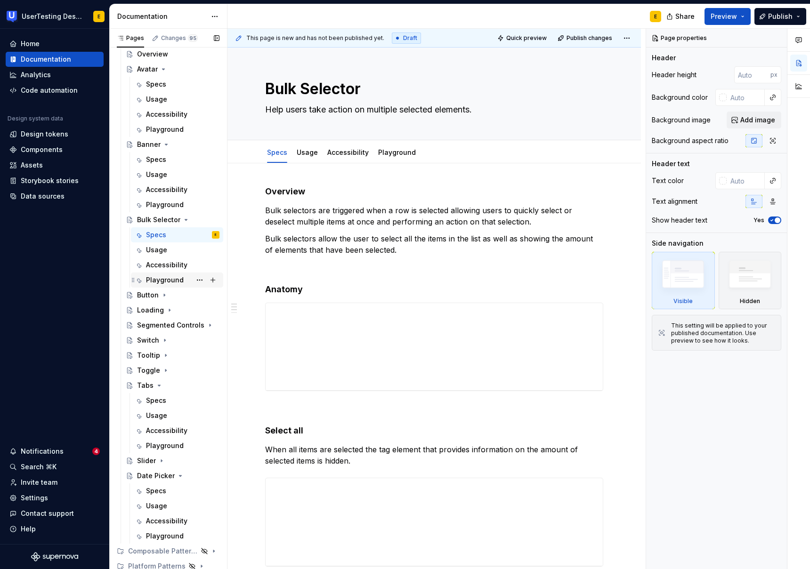
click at [164, 280] on div "Playground" at bounding box center [165, 279] width 38 height 9
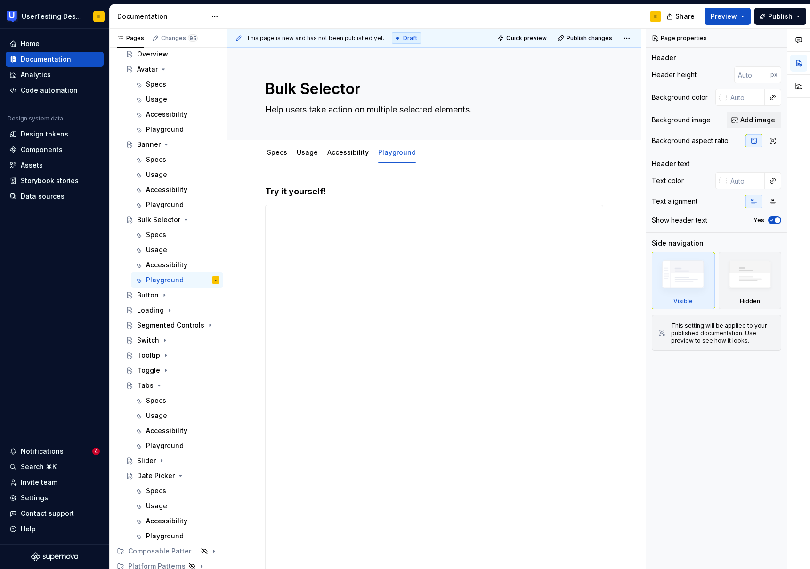
type textarea "*"
